Goal: Task Accomplishment & Management: Manage account settings

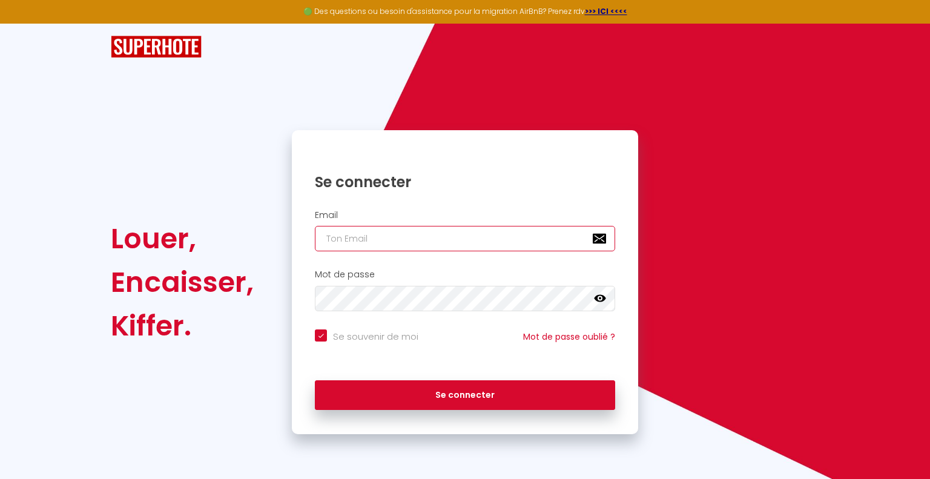
click at [448, 245] on input "email" at bounding box center [465, 238] width 300 height 25
type input "[DOMAIN_NAME][EMAIL_ADDRESS][DOMAIN_NAME]"
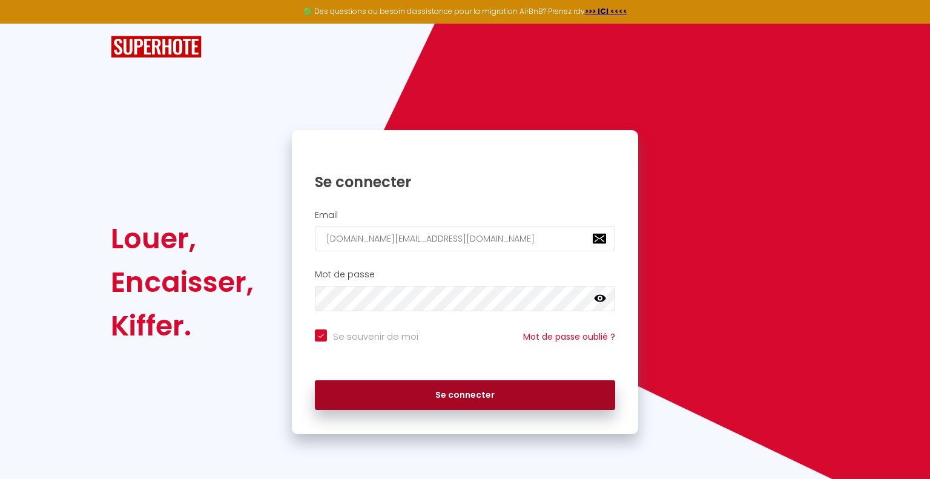
click at [453, 405] on button "Se connecter" at bounding box center [465, 395] width 300 height 30
checkbox input "true"
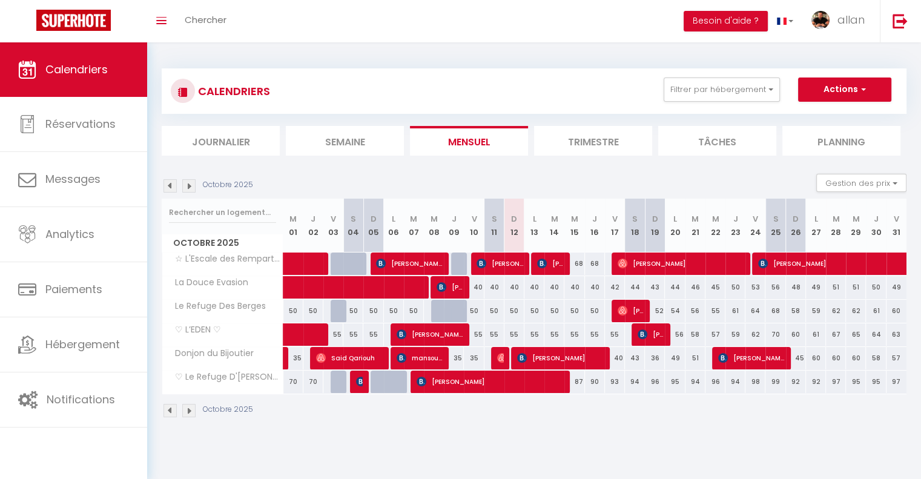
click at [186, 181] on img at bounding box center [188, 185] width 13 height 13
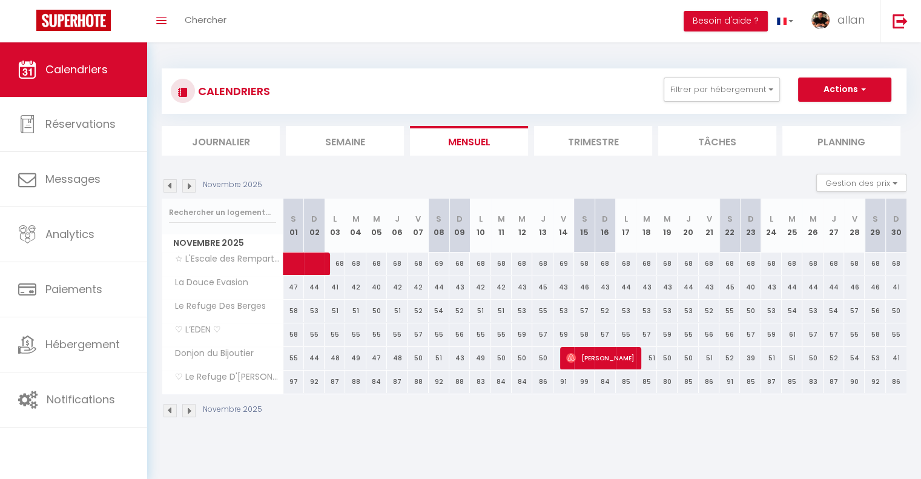
click at [171, 183] on img at bounding box center [169, 185] width 13 height 13
select select
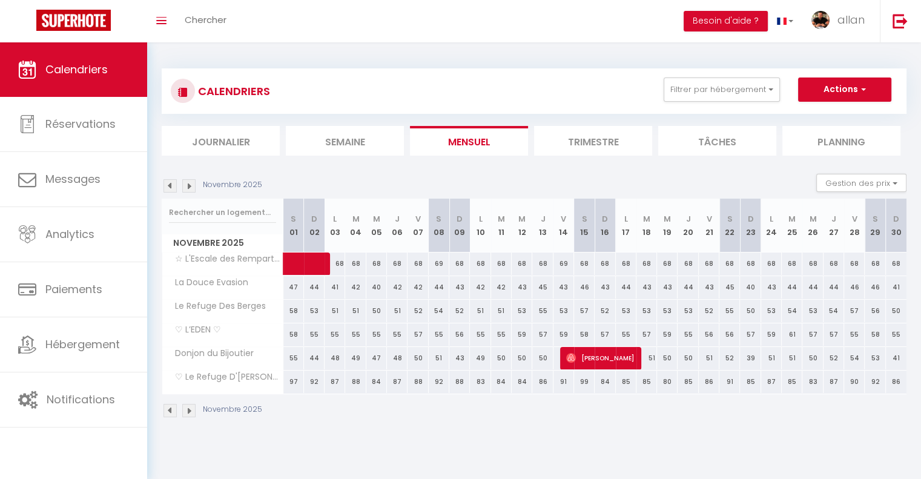
select select
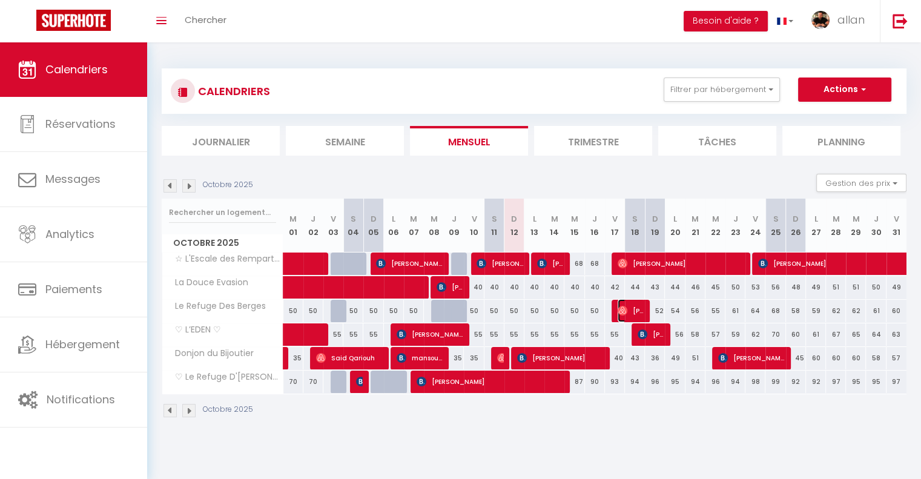
click at [640, 315] on span "[PERSON_NAME]" at bounding box center [630, 310] width 27 height 23
select select "OK"
select select "0"
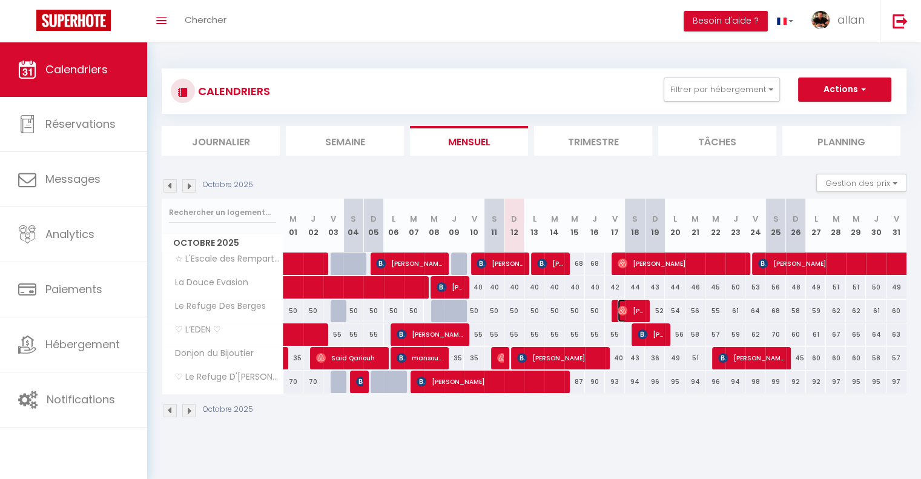
select select "1"
select select
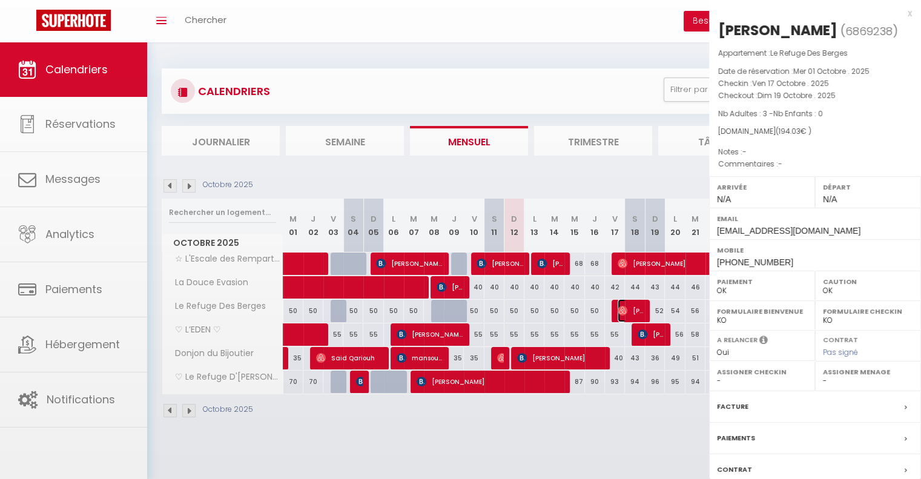
select select "30339"
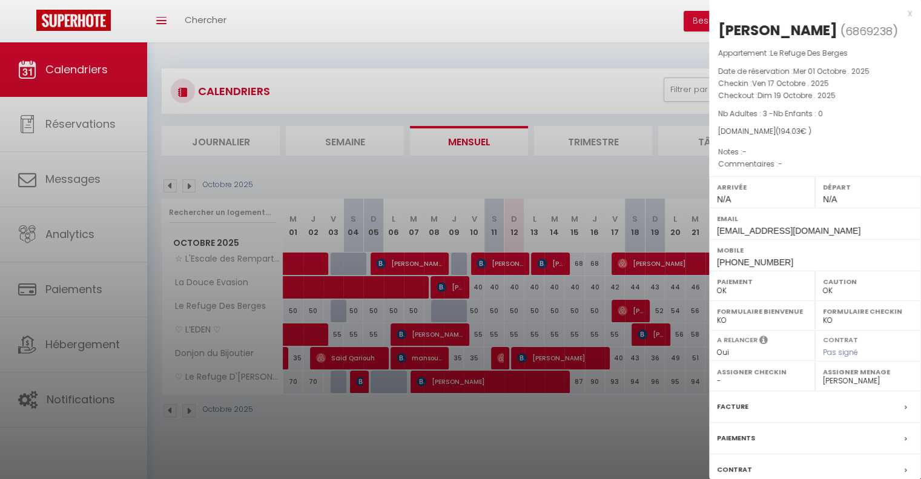
click at [640, 315] on div at bounding box center [460, 239] width 921 height 479
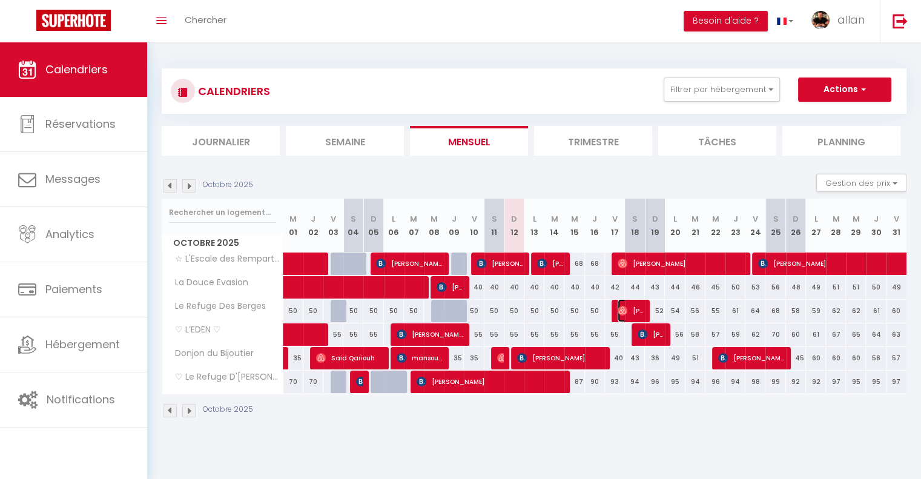
click at [640, 315] on span "[PERSON_NAME]" at bounding box center [630, 310] width 27 height 23
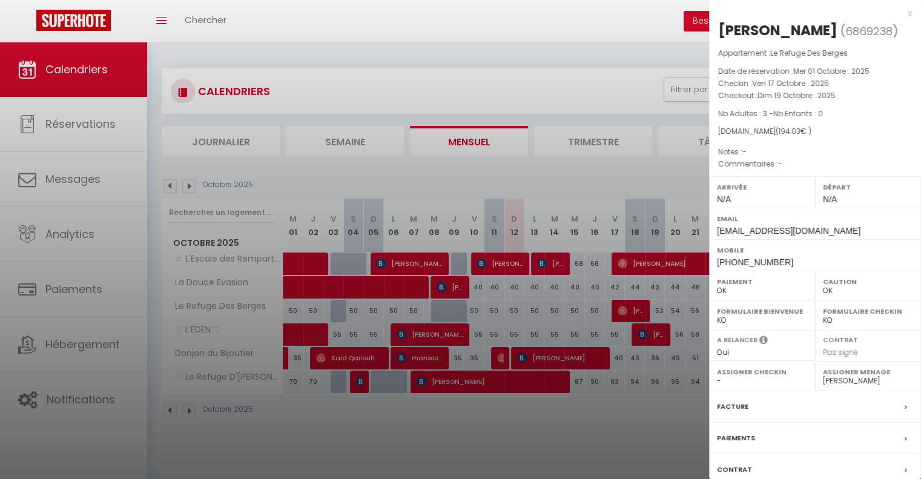
click at [608, 452] on div at bounding box center [460, 239] width 921 height 479
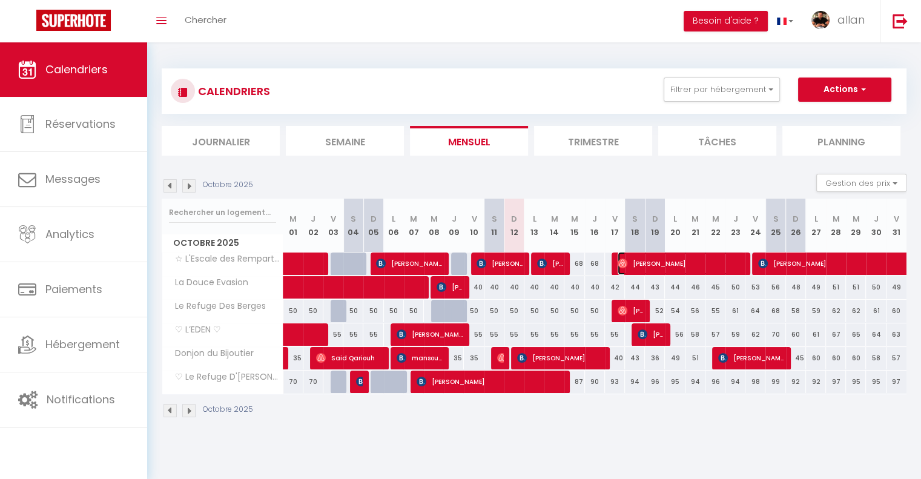
click at [646, 261] on span "[PERSON_NAME]" at bounding box center [680, 263] width 127 height 23
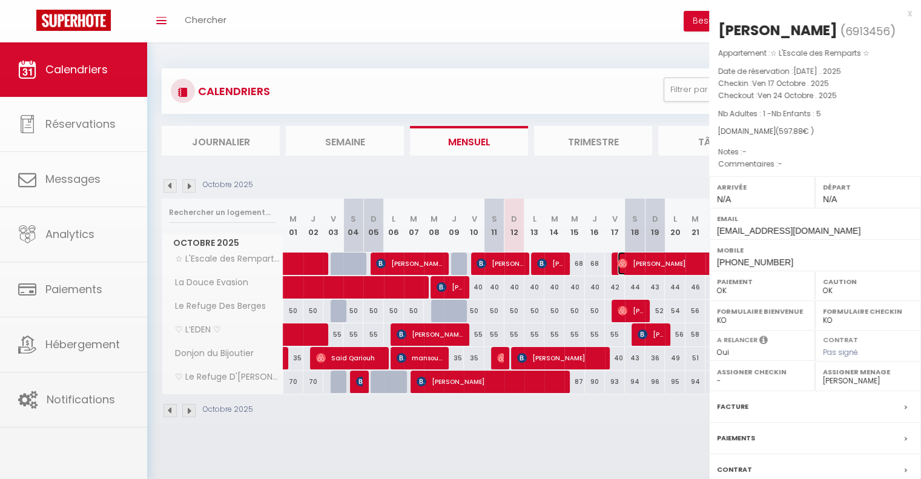
select select
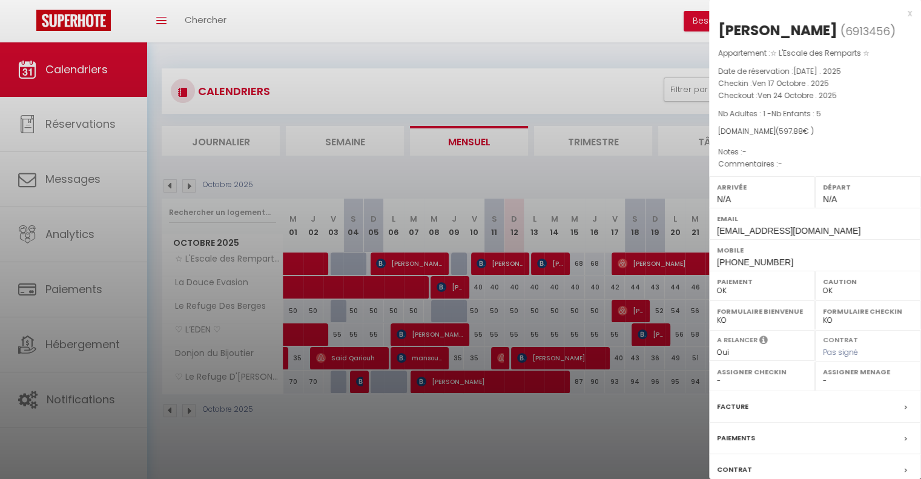
click at [673, 428] on div at bounding box center [460, 239] width 921 height 479
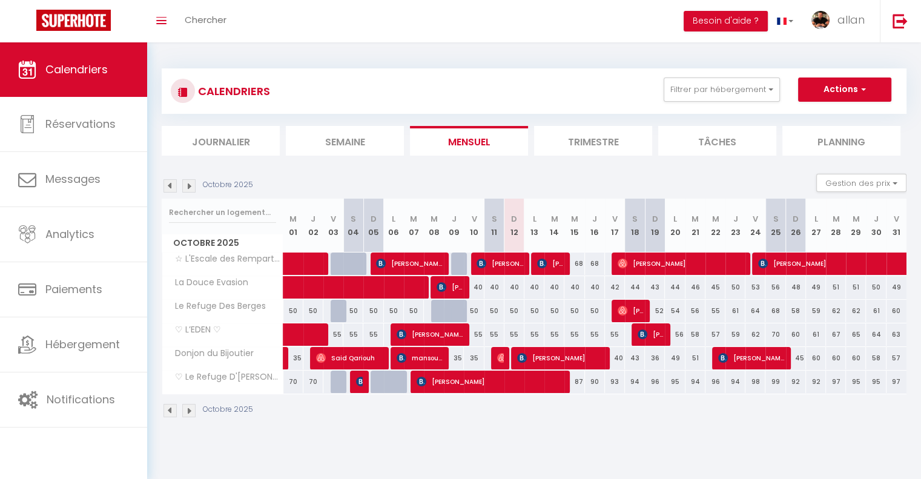
scroll to position [42, 0]
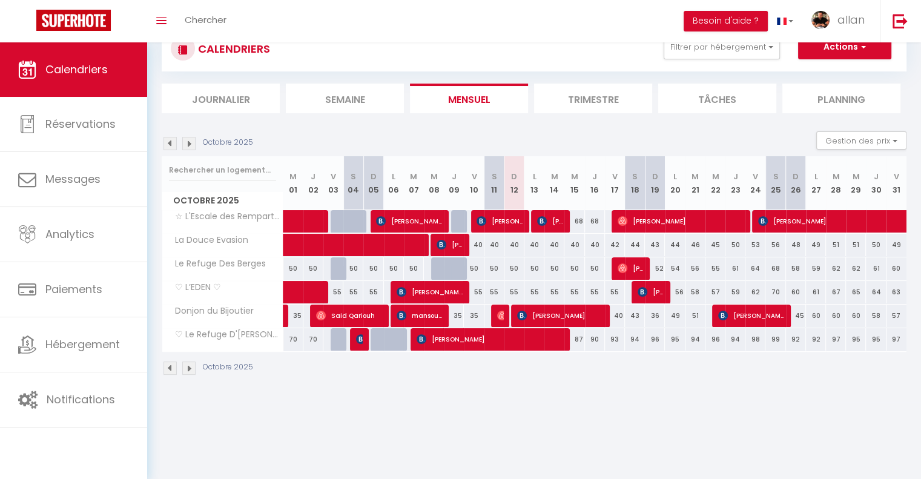
click at [192, 145] on img at bounding box center [188, 143] width 13 height 13
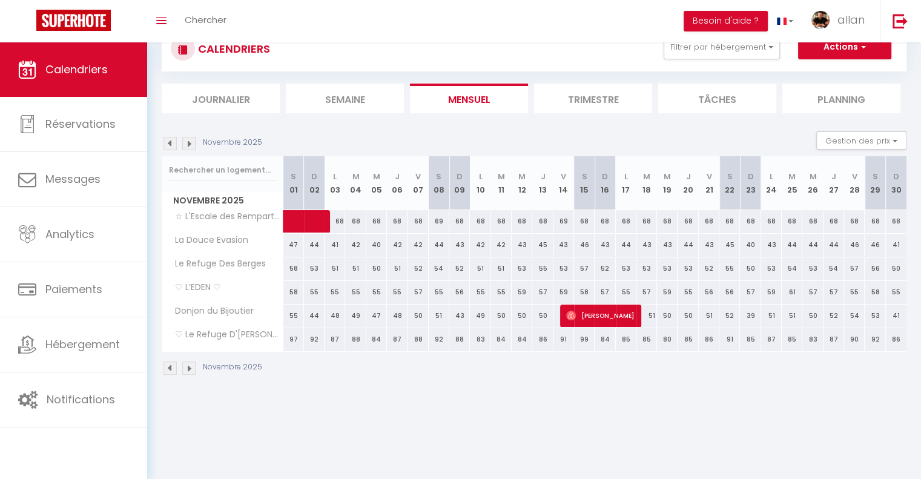
click at [192, 145] on img at bounding box center [188, 143] width 13 height 13
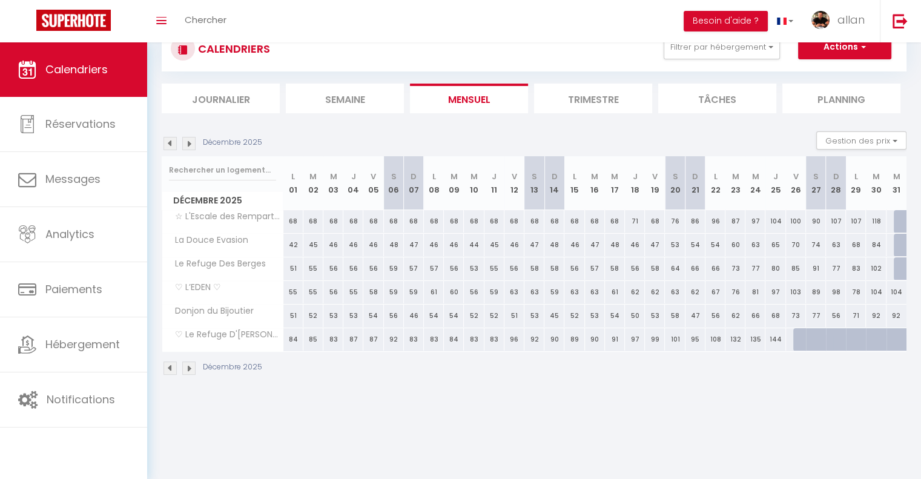
click at [189, 139] on img at bounding box center [188, 143] width 13 height 13
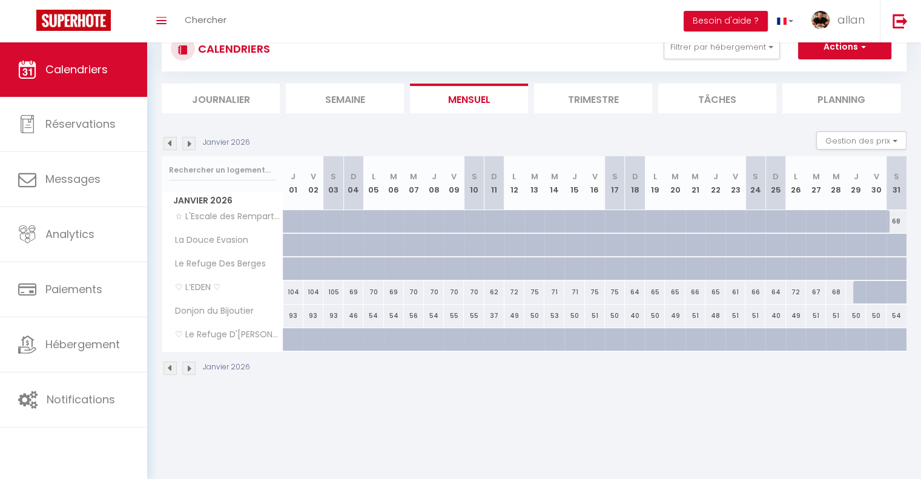
click at [190, 145] on img at bounding box center [188, 143] width 13 height 13
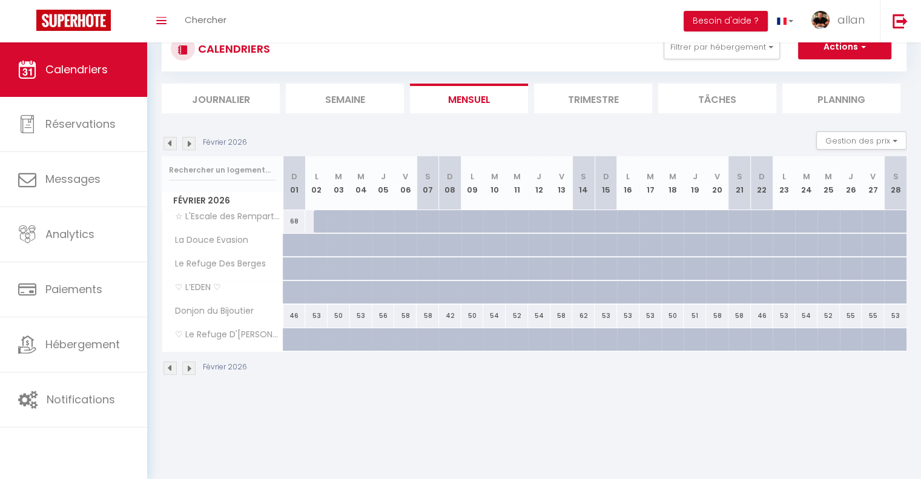
click at [174, 145] on img at bounding box center [169, 143] width 13 height 13
select select
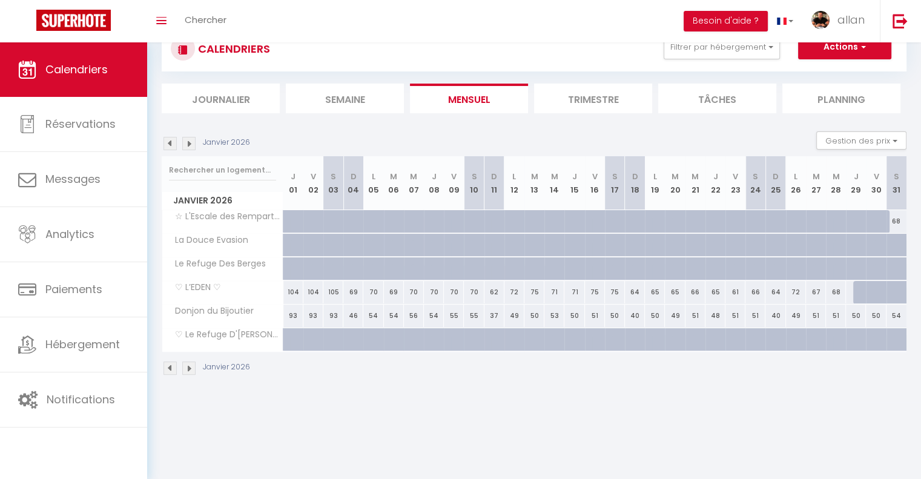
click at [898, 220] on div "68" at bounding box center [896, 221] width 20 height 22
type input "68"
select select "1"
type input "[DATE]"
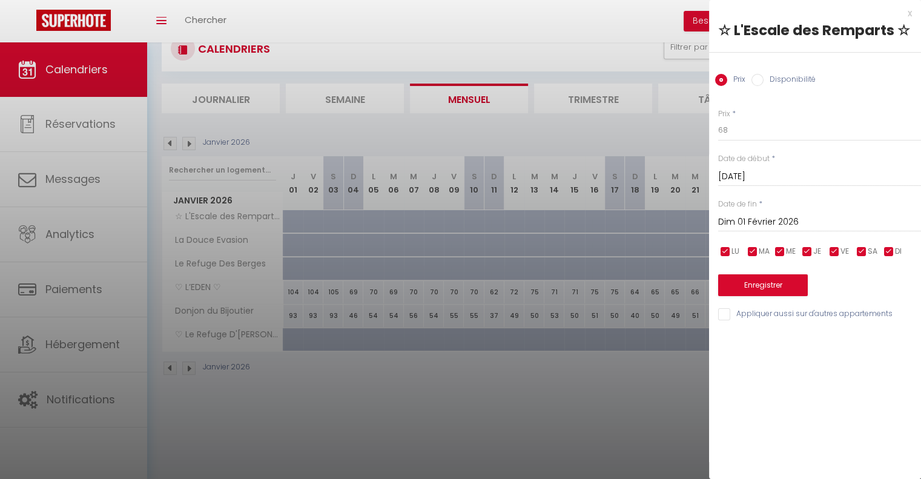
click at [812, 219] on input "Dim 01 Février 2026" at bounding box center [819, 222] width 203 height 16
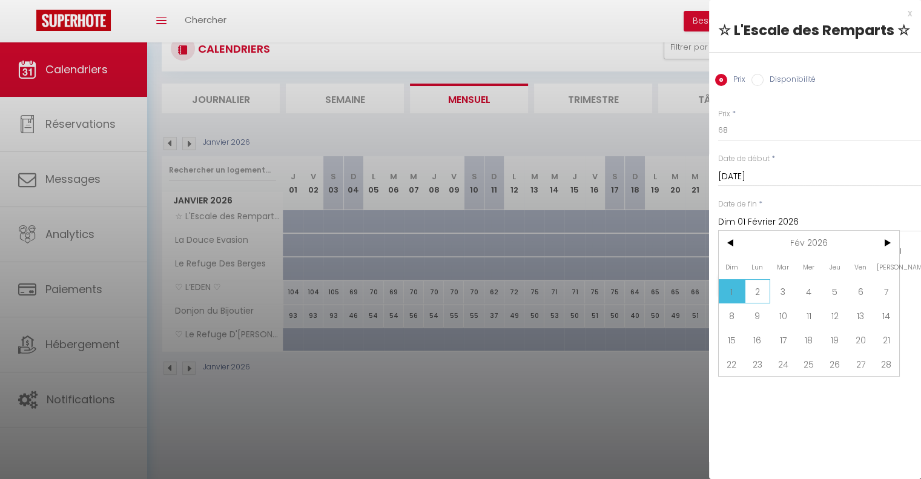
click at [754, 283] on span "2" at bounding box center [757, 291] width 26 height 24
type input "Lun 02 Février 2026"
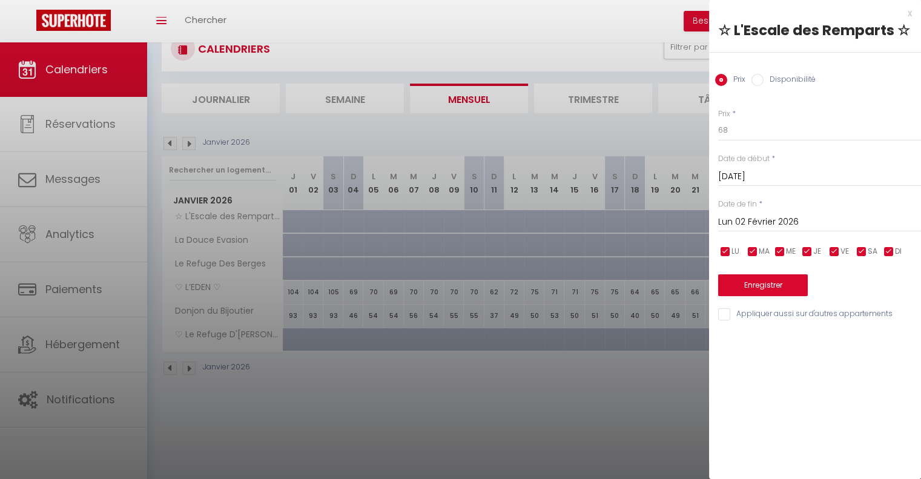
click at [775, 87] on div "Prix Disponibilité" at bounding box center [815, 73] width 212 height 41
click at [764, 85] on label "Disponibilité" at bounding box center [789, 80] width 52 height 13
click at [763, 85] on input "Disponibilité" at bounding box center [757, 80] width 12 height 12
radio input "true"
radio input "false"
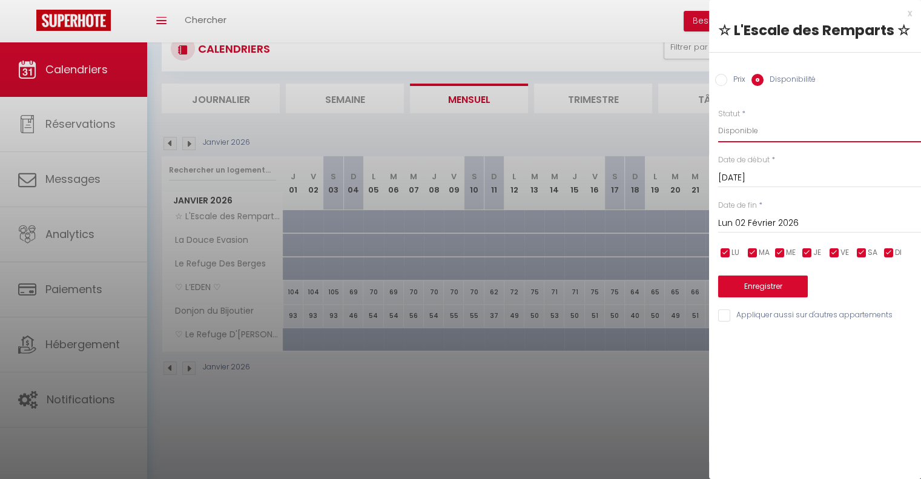
click at [769, 124] on select "Disponible Indisponible" at bounding box center [819, 130] width 203 height 23
select select "0"
click at [718, 119] on select "Disponible Indisponible" at bounding box center [819, 130] width 203 height 23
click at [763, 289] on button "Enregistrer" at bounding box center [763, 286] width 90 height 22
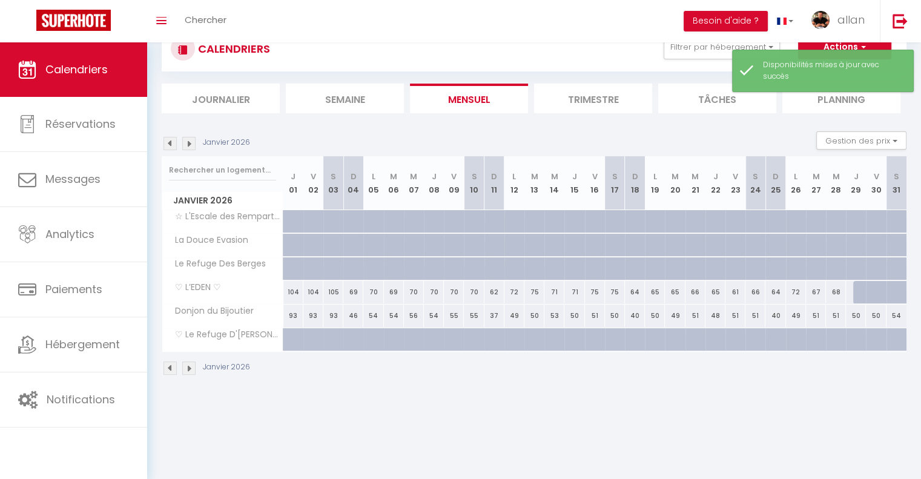
click at [186, 139] on img at bounding box center [188, 143] width 13 height 13
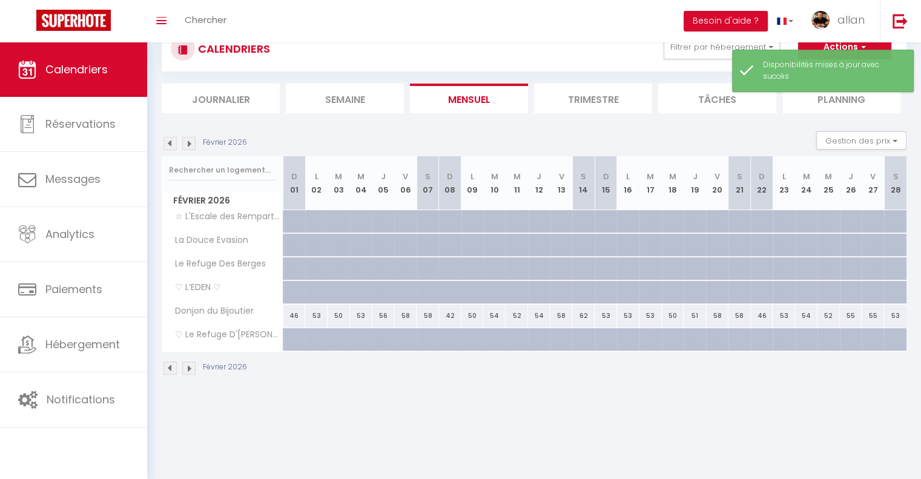
click at [187, 139] on img at bounding box center [188, 143] width 13 height 13
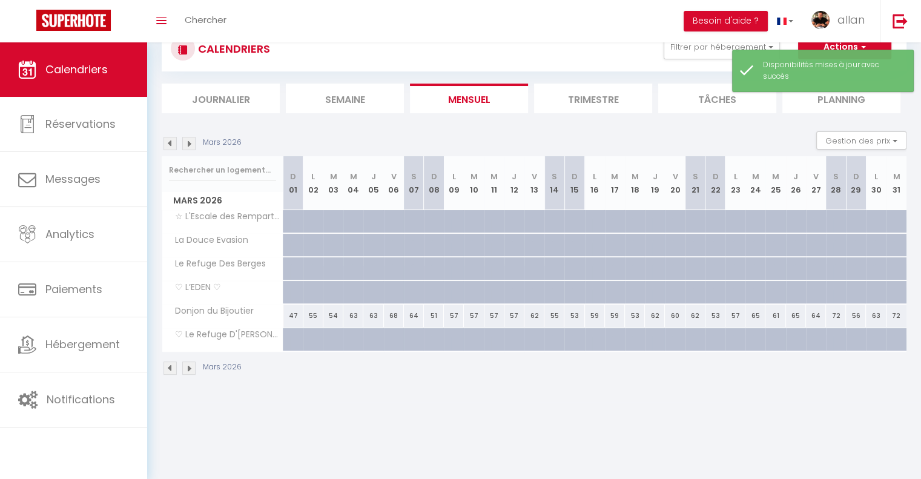
click at [187, 139] on img at bounding box center [188, 143] width 13 height 13
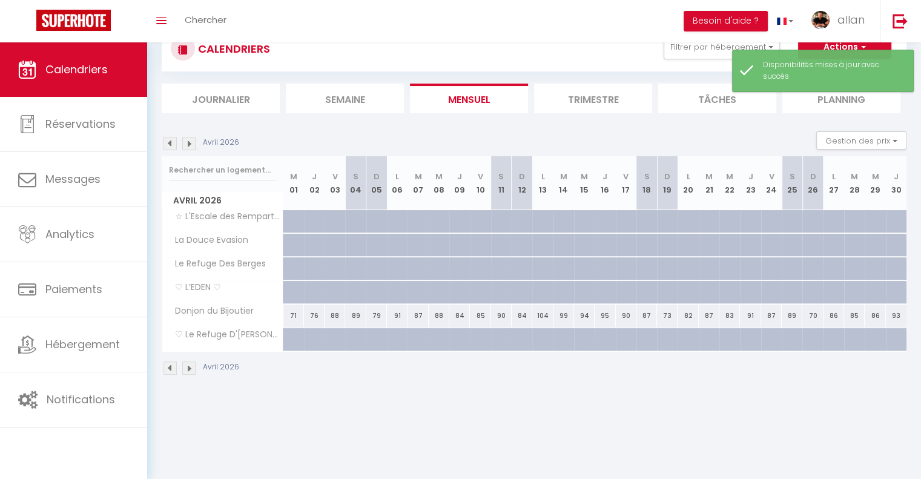
click at [187, 139] on img at bounding box center [188, 143] width 13 height 13
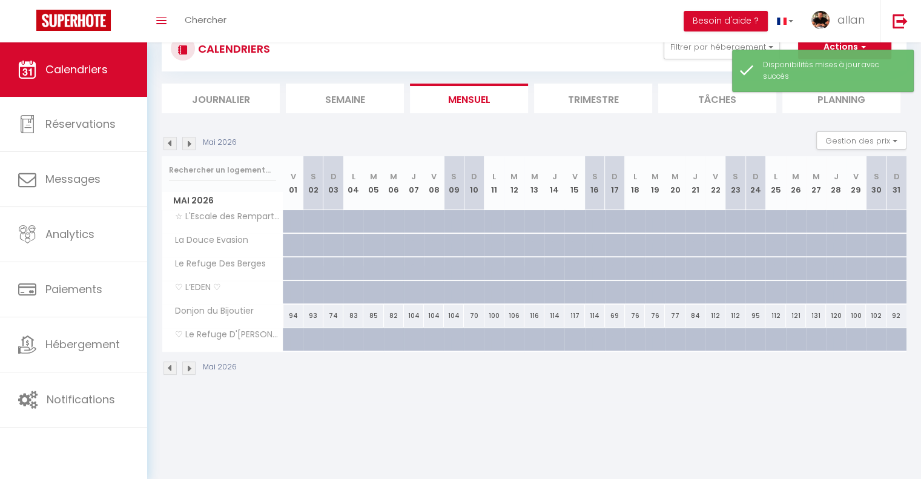
click at [187, 139] on img at bounding box center [188, 143] width 13 height 13
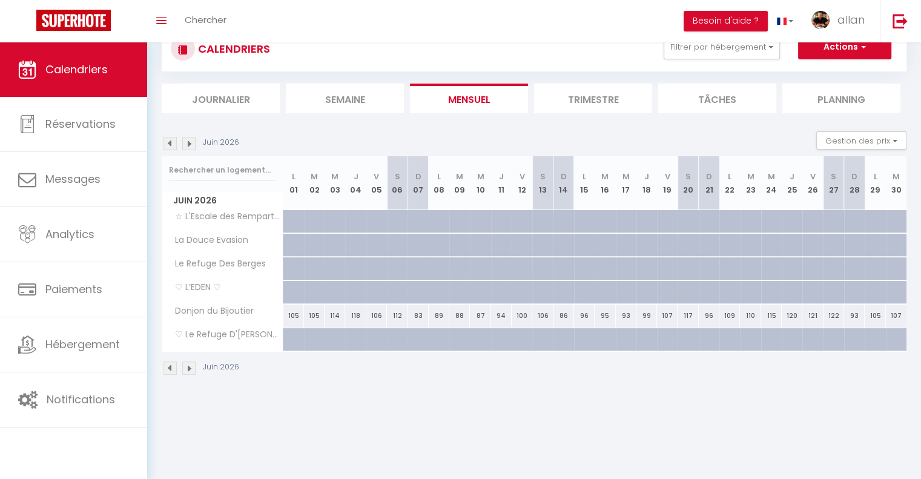
click at [187, 139] on img at bounding box center [188, 143] width 13 height 13
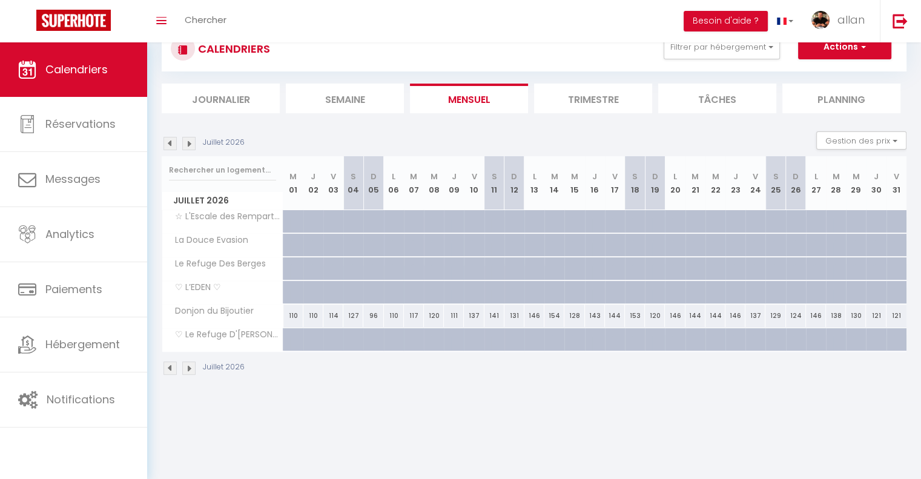
click at [168, 142] on img at bounding box center [169, 143] width 13 height 13
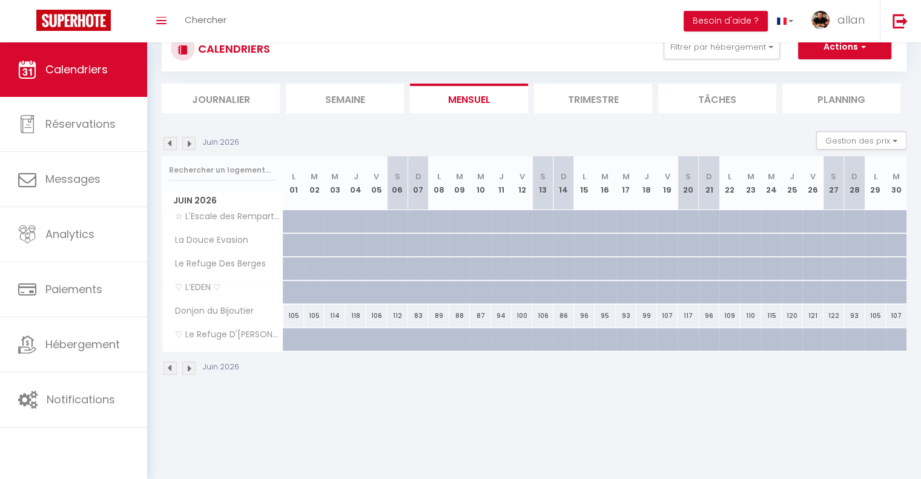
click at [168, 142] on img at bounding box center [169, 143] width 13 height 13
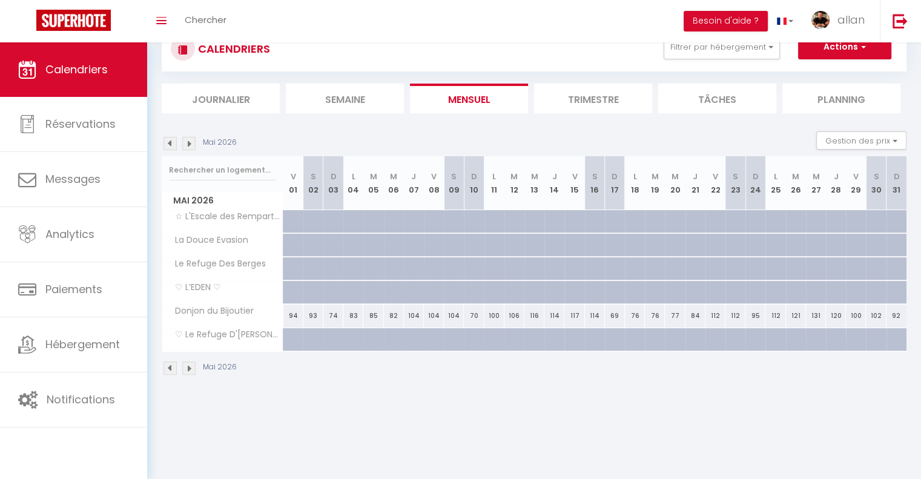
click at [168, 142] on img at bounding box center [169, 143] width 13 height 13
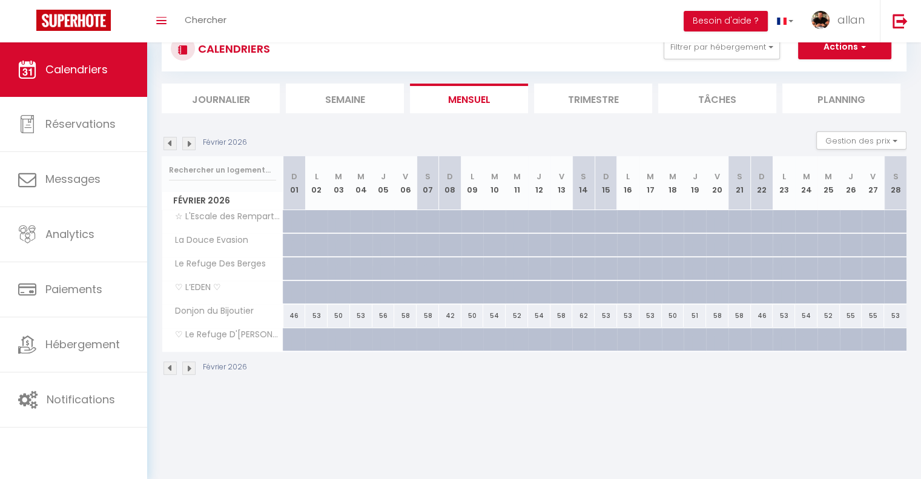
click at [168, 142] on img at bounding box center [169, 143] width 13 height 13
